Goal: Submit feedback/report problem: Submit feedback/report problem

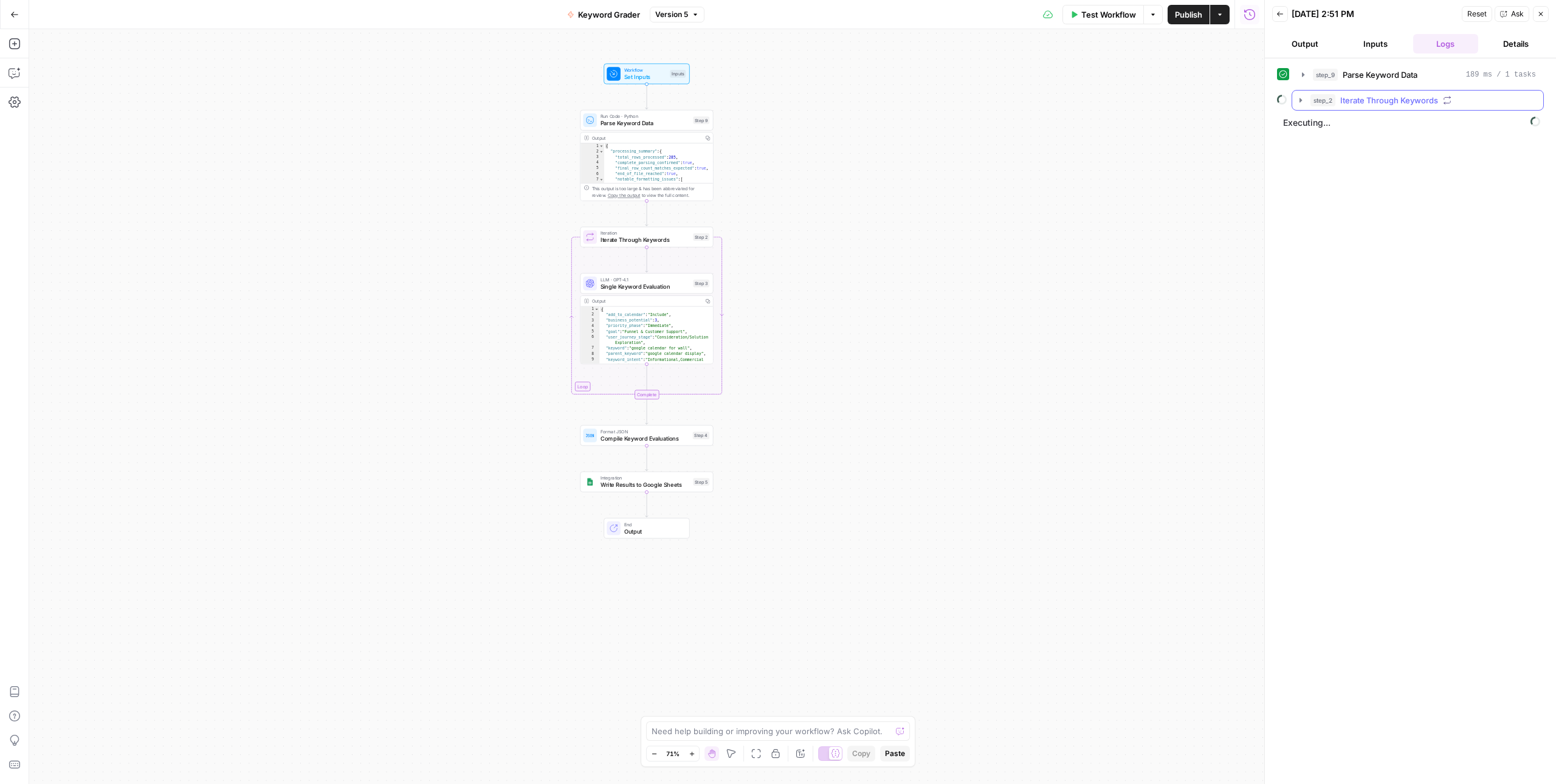
click at [1302, 100] on icon "button" at bounding box center [1300, 100] width 2 height 4
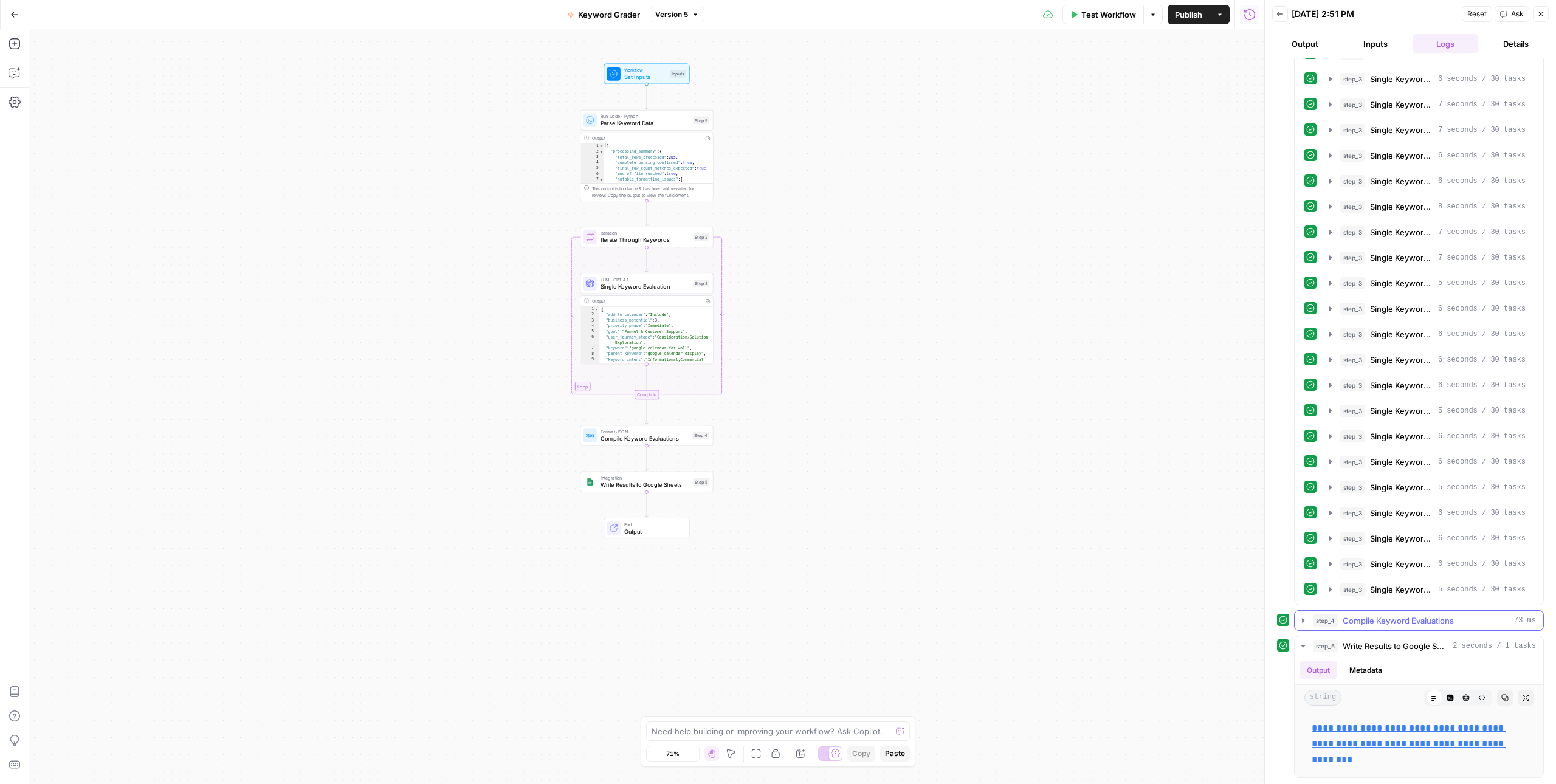
scroll to position [7209, 0]
click at [1379, 740] on link "**********" at bounding box center [1409, 743] width 194 height 41
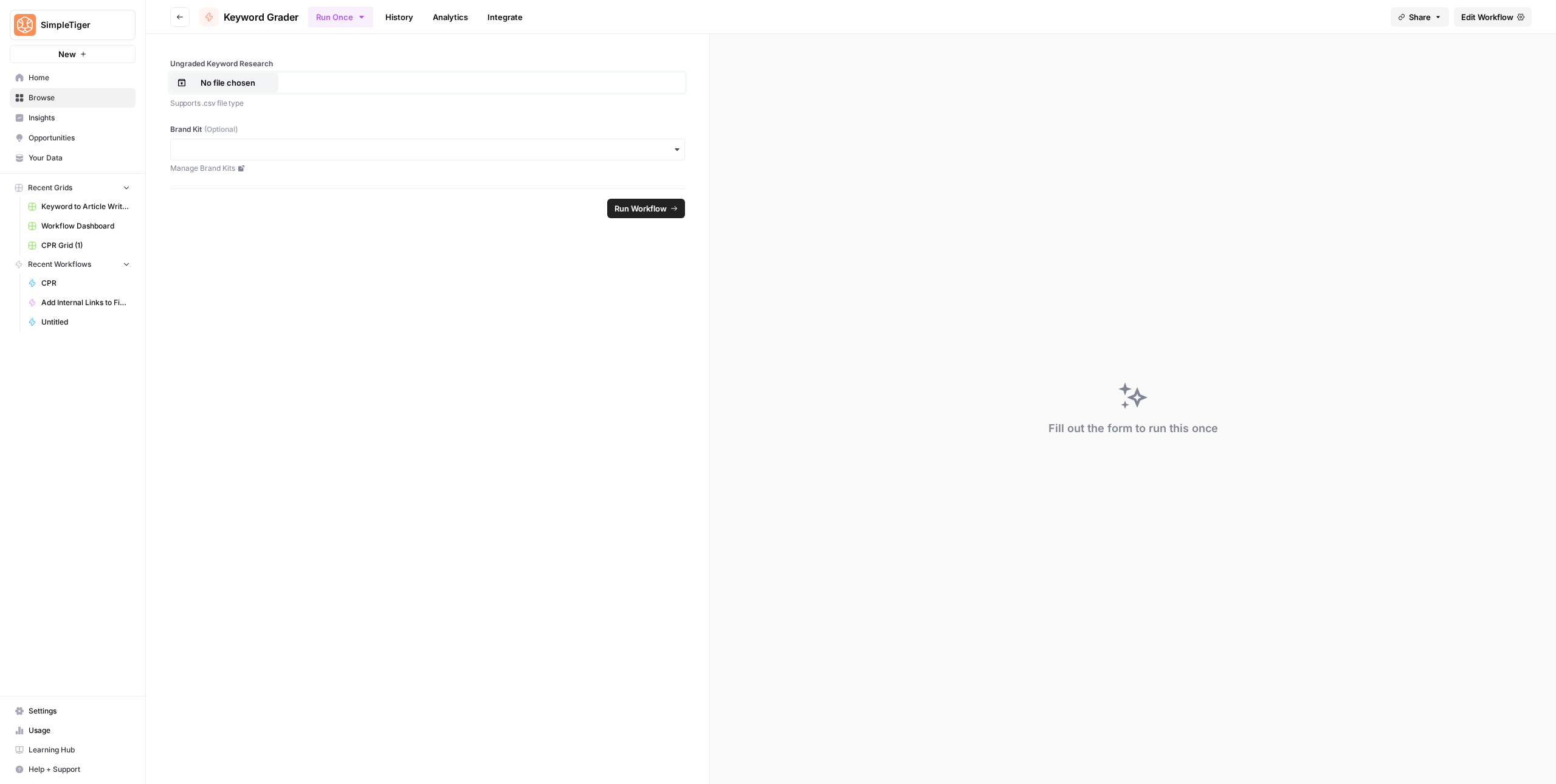
click at [241, 78] on p "No file chosen" at bounding box center [228, 82] width 78 height 12
click at [300, 155] on input "Brand Kit (Optional)" at bounding box center [427, 149] width 499 height 12
click at [1471, 14] on span "Edit Workflow" at bounding box center [1487, 16] width 52 height 12
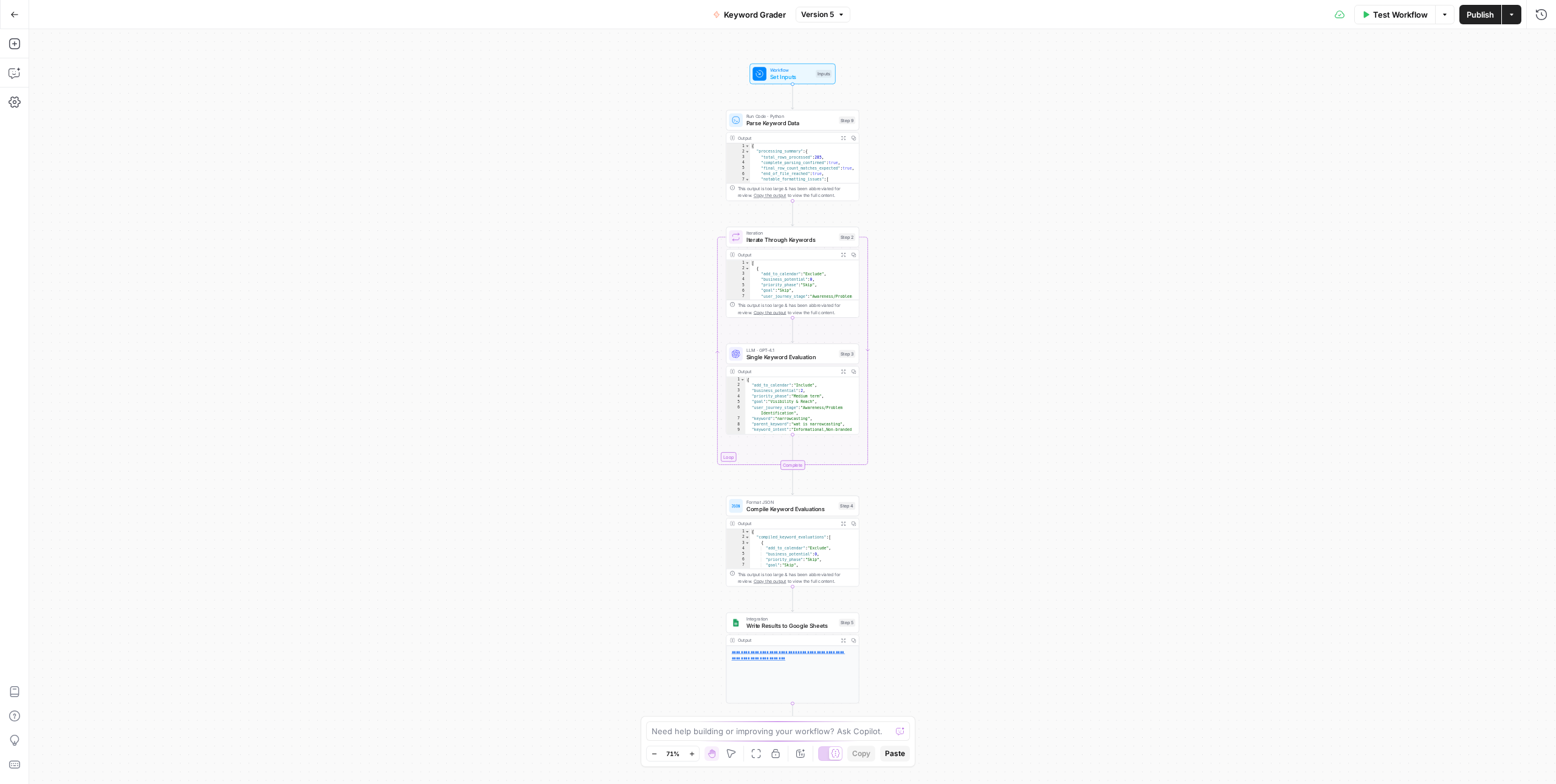
click at [1367, 16] on icon "button" at bounding box center [1366, 14] width 7 height 7
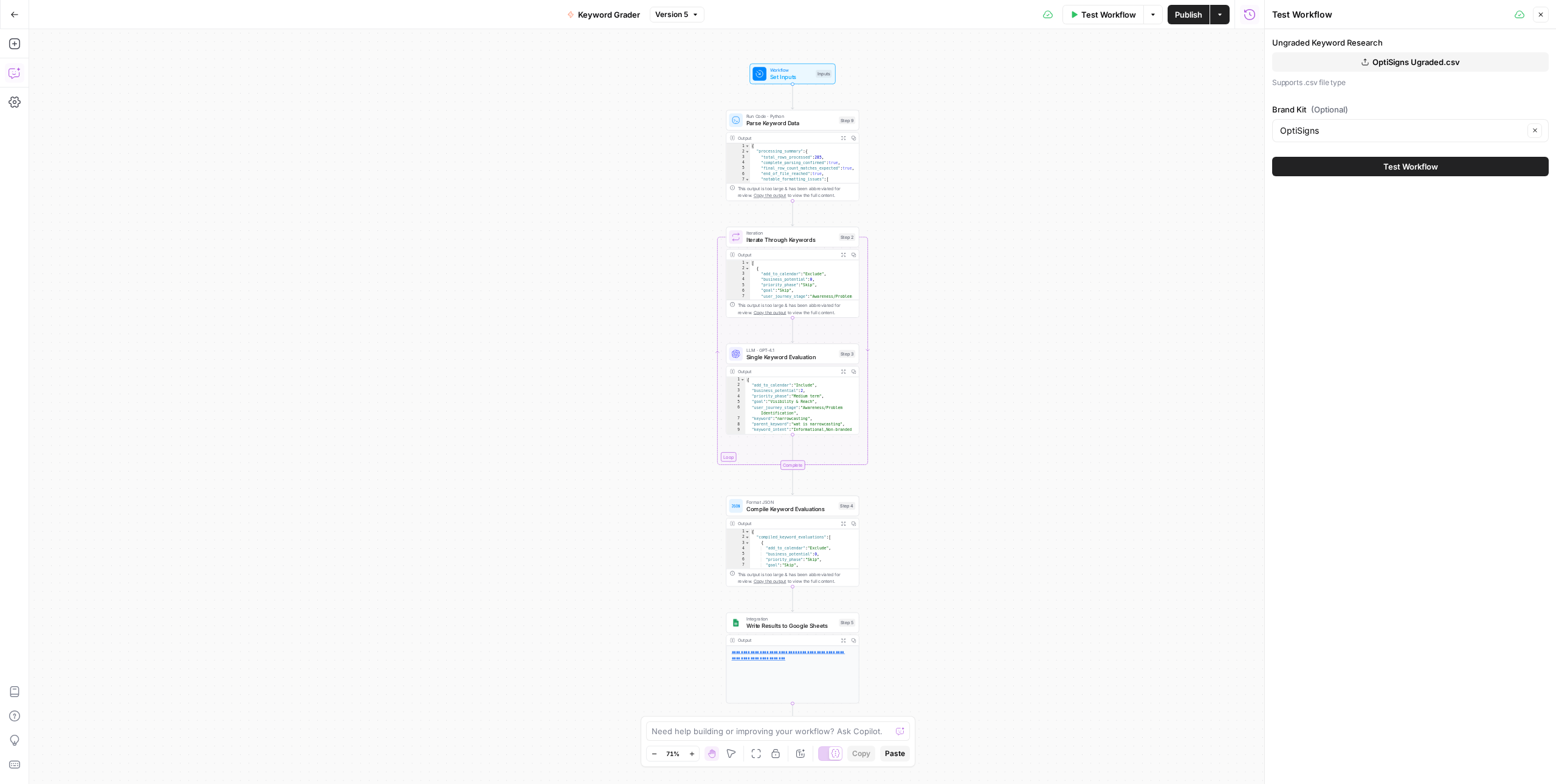
click at [9, 70] on icon "button" at bounding box center [14, 74] width 10 height 10
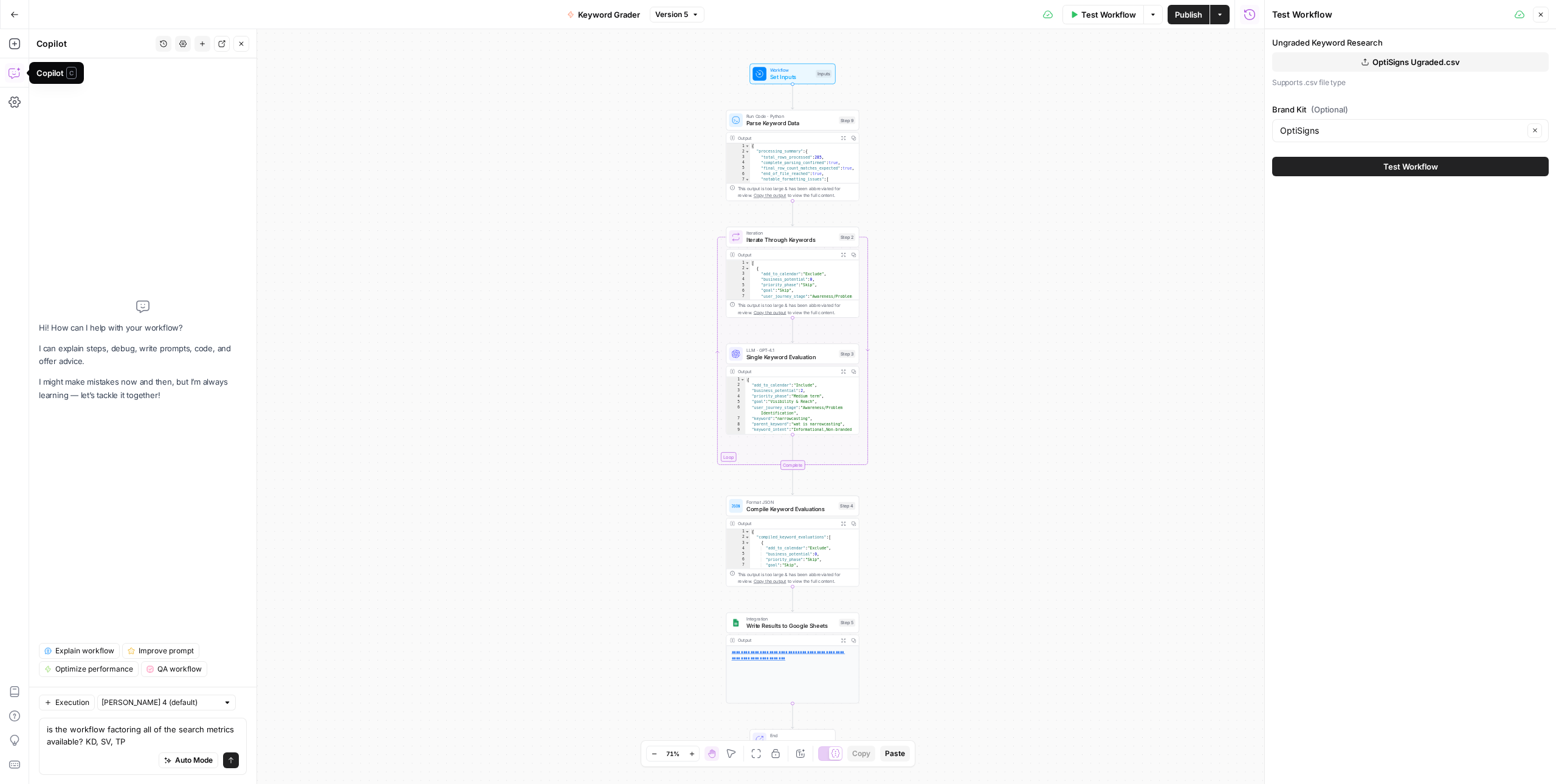
type textarea "is the workflow factoring all of the search metrics available? KD, SV, TP?"
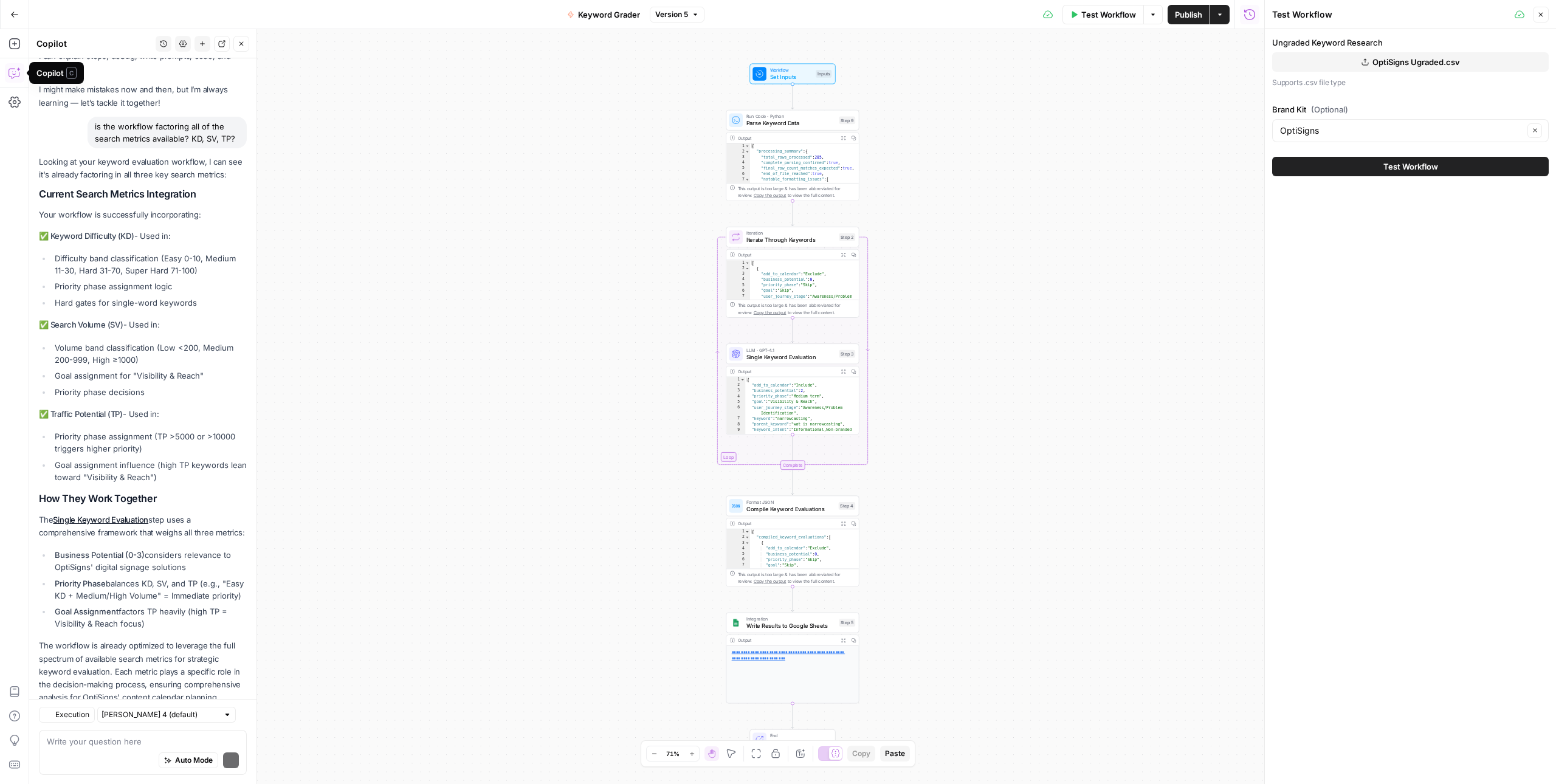
scroll to position [74, 0]
